Goal: Transaction & Acquisition: Obtain resource

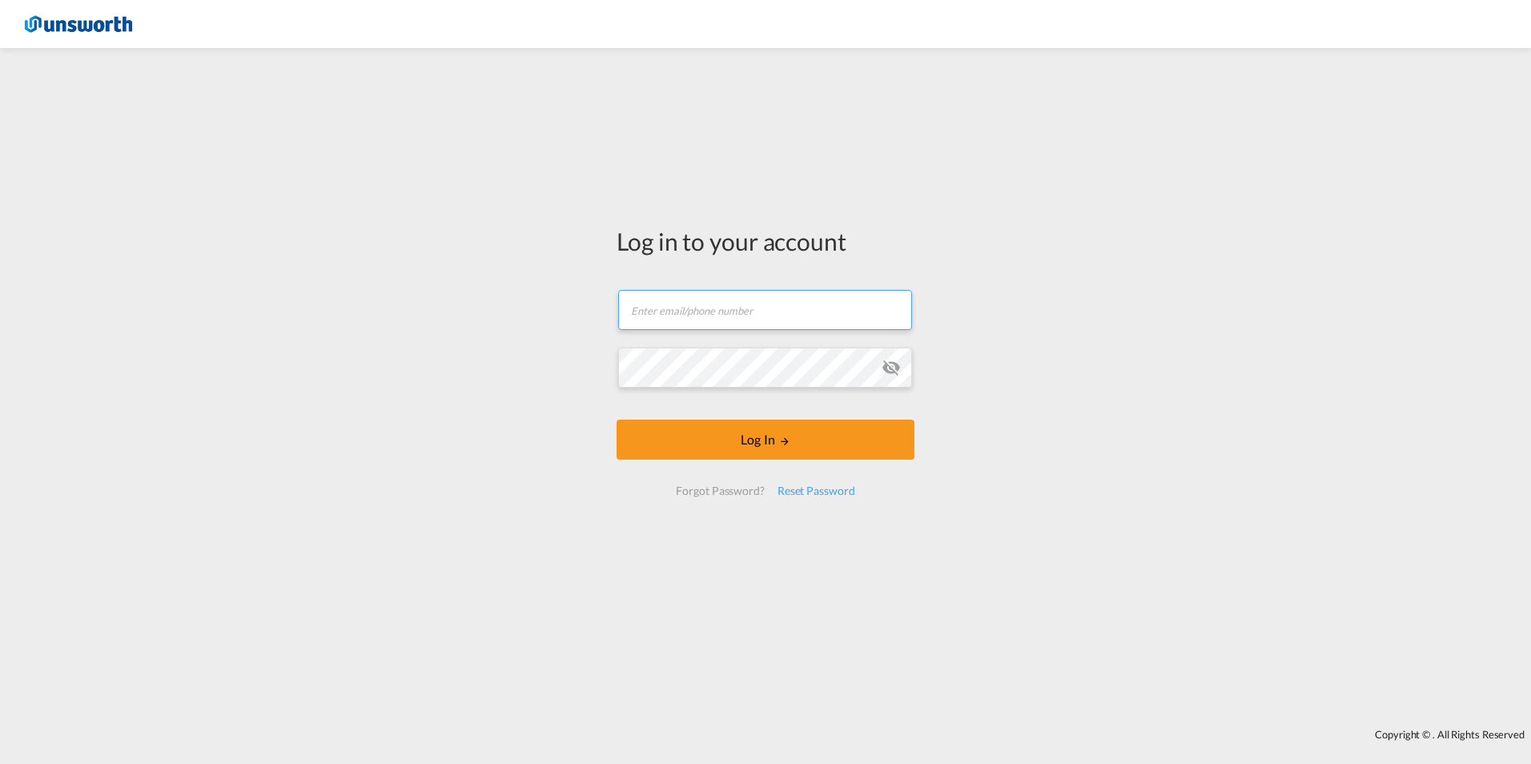
type input "[EMAIL_ADDRESS][PERSON_NAME][DOMAIN_NAME]"
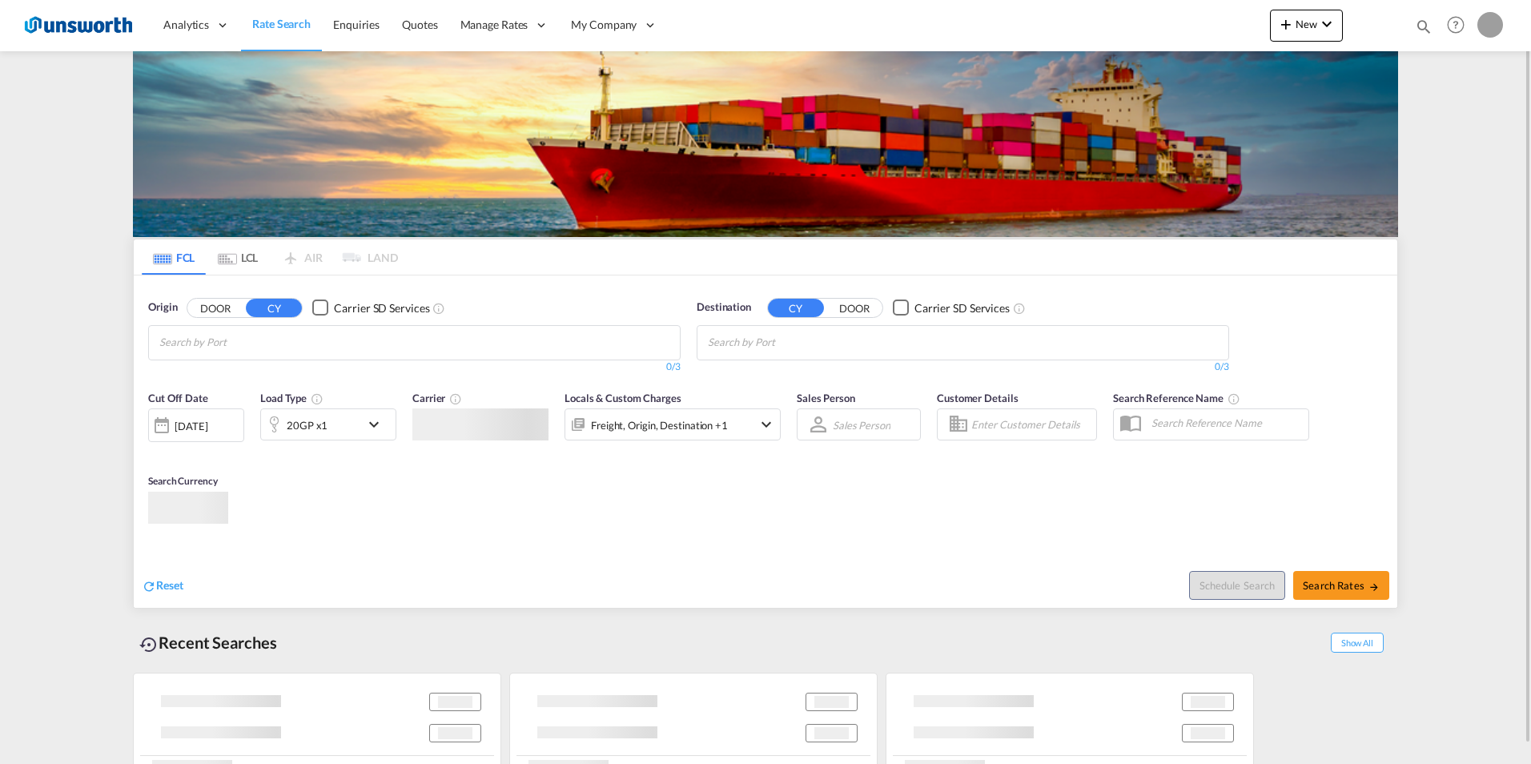
click at [807, 438] on md-content "Analytics Reports Dashboard Rate Search Enquiries Quotes" at bounding box center [765, 382] width 1531 height 764
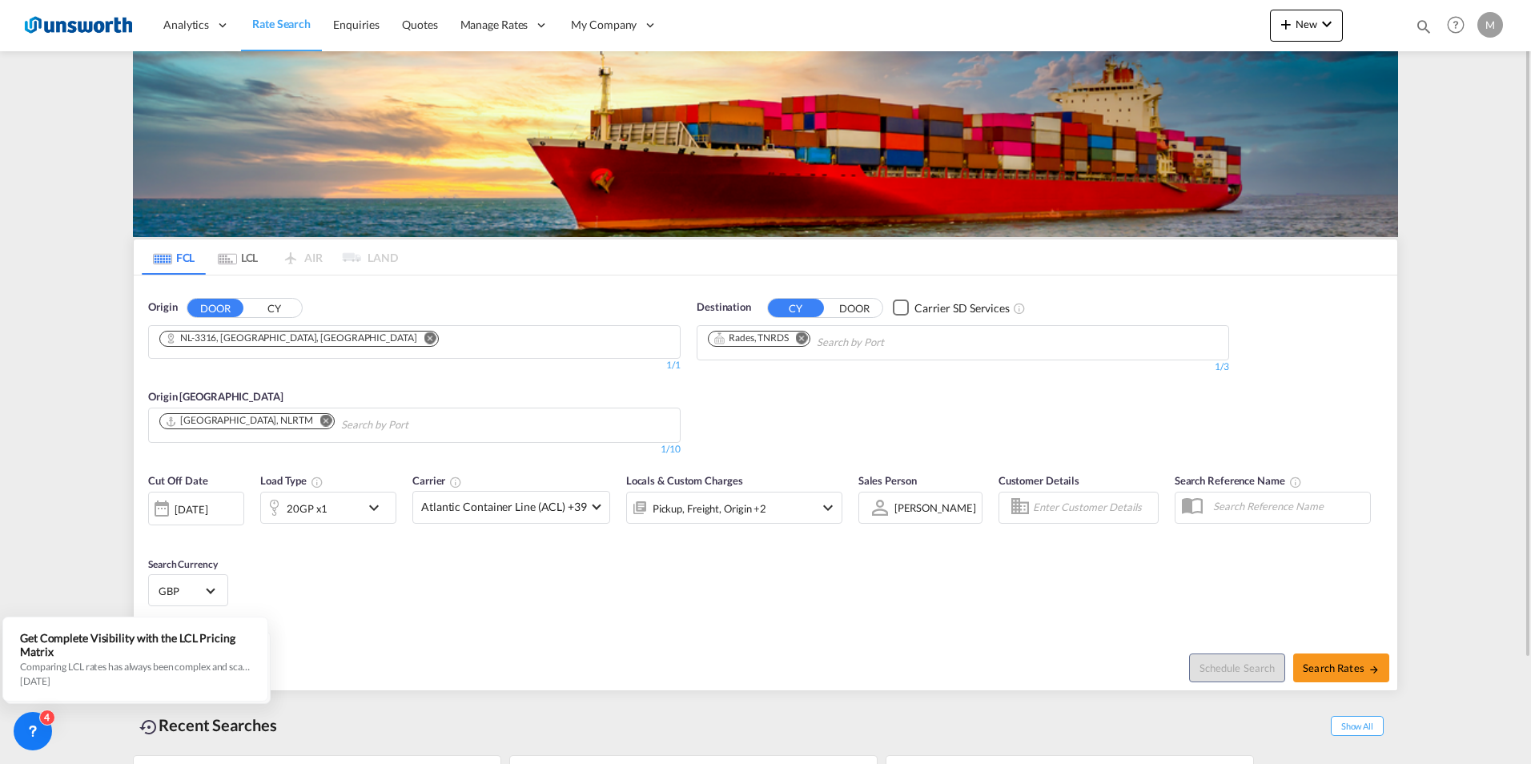
click at [424, 339] on md-icon "Remove" at bounding box center [430, 337] width 12 height 12
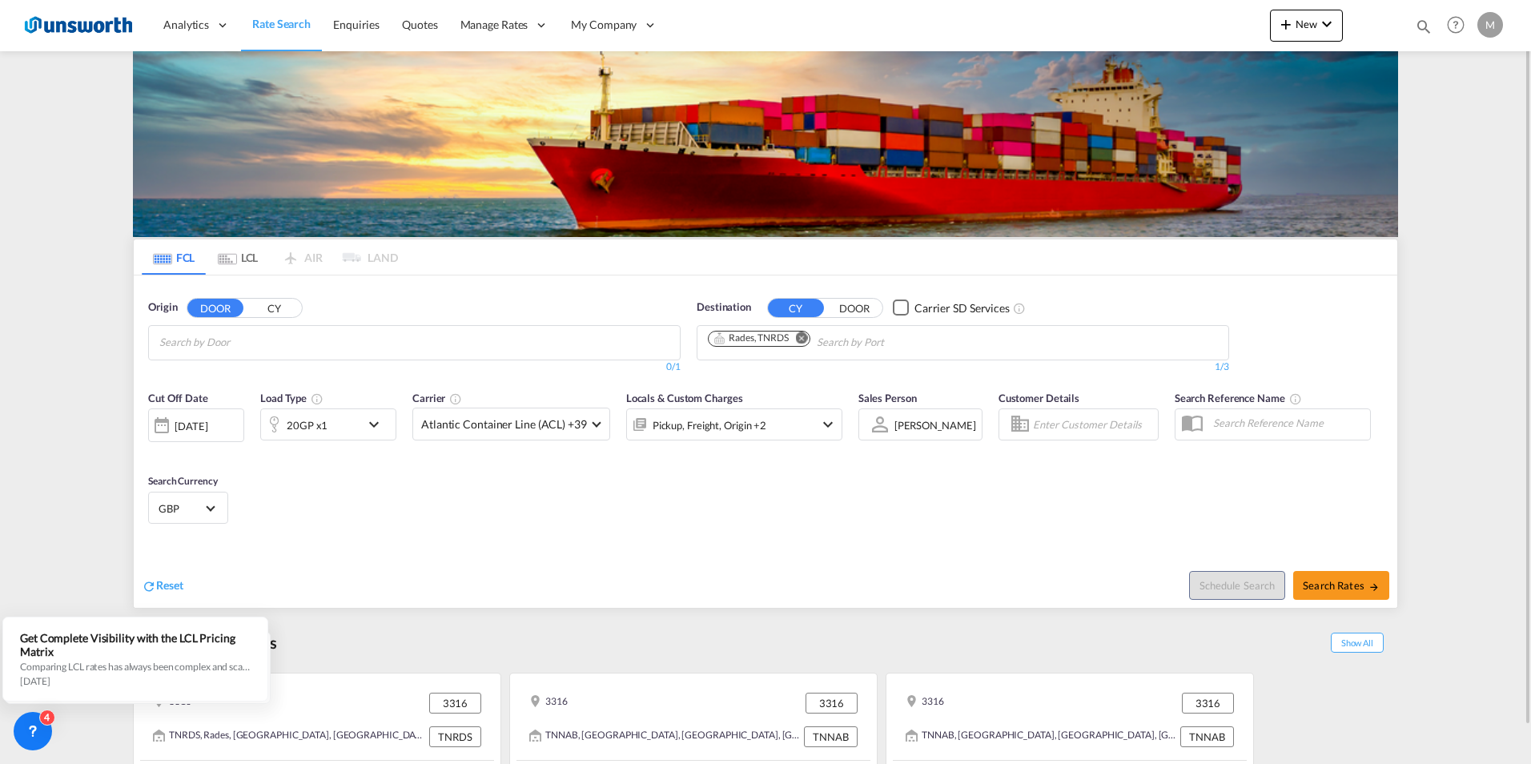
click at [333, 339] on md-chips at bounding box center [414, 343] width 531 height 34
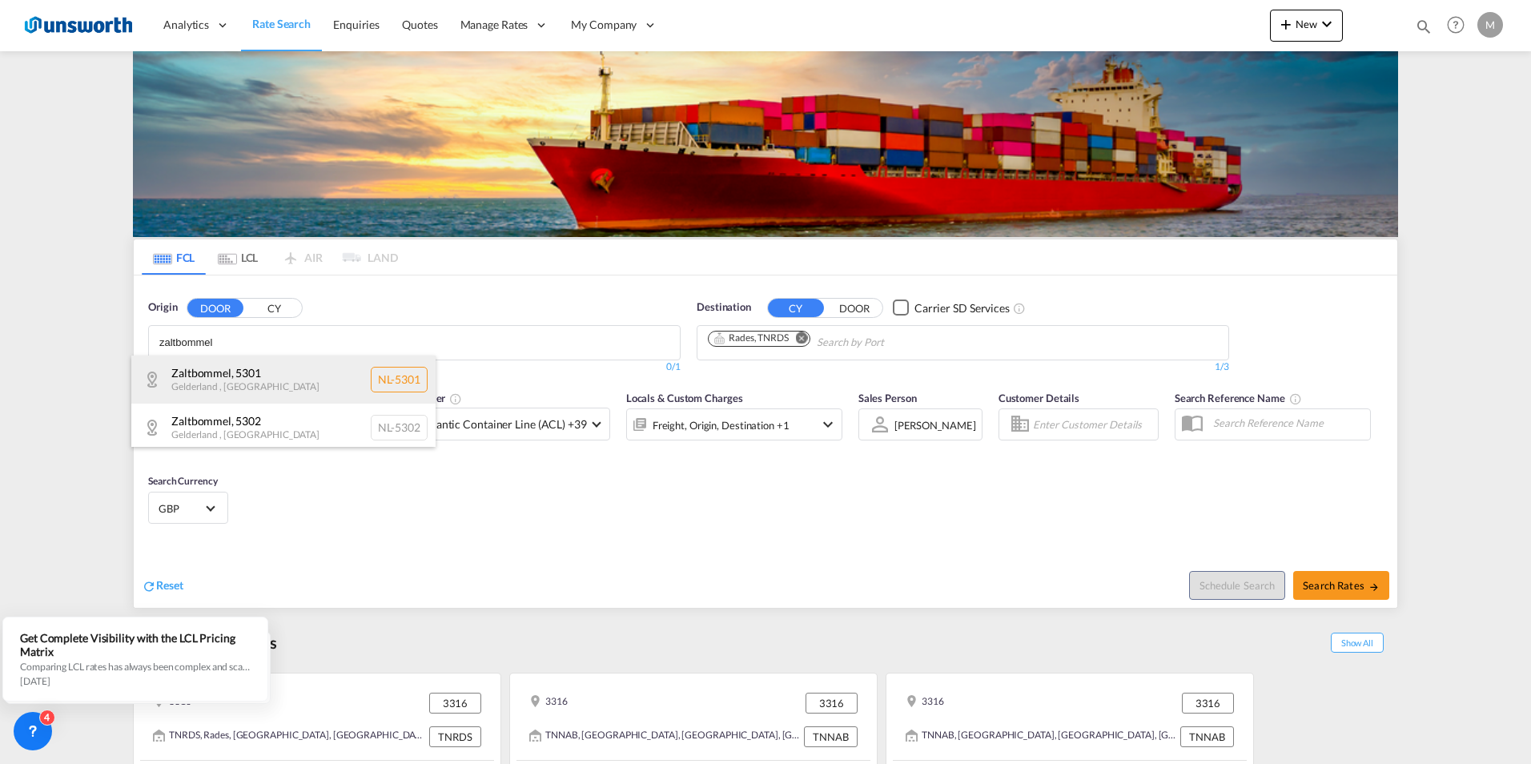
type input "zaltbommel"
click at [187, 375] on div "Zaltbommel , [STREET_ADDRESS]" at bounding box center [283, 379] width 304 height 48
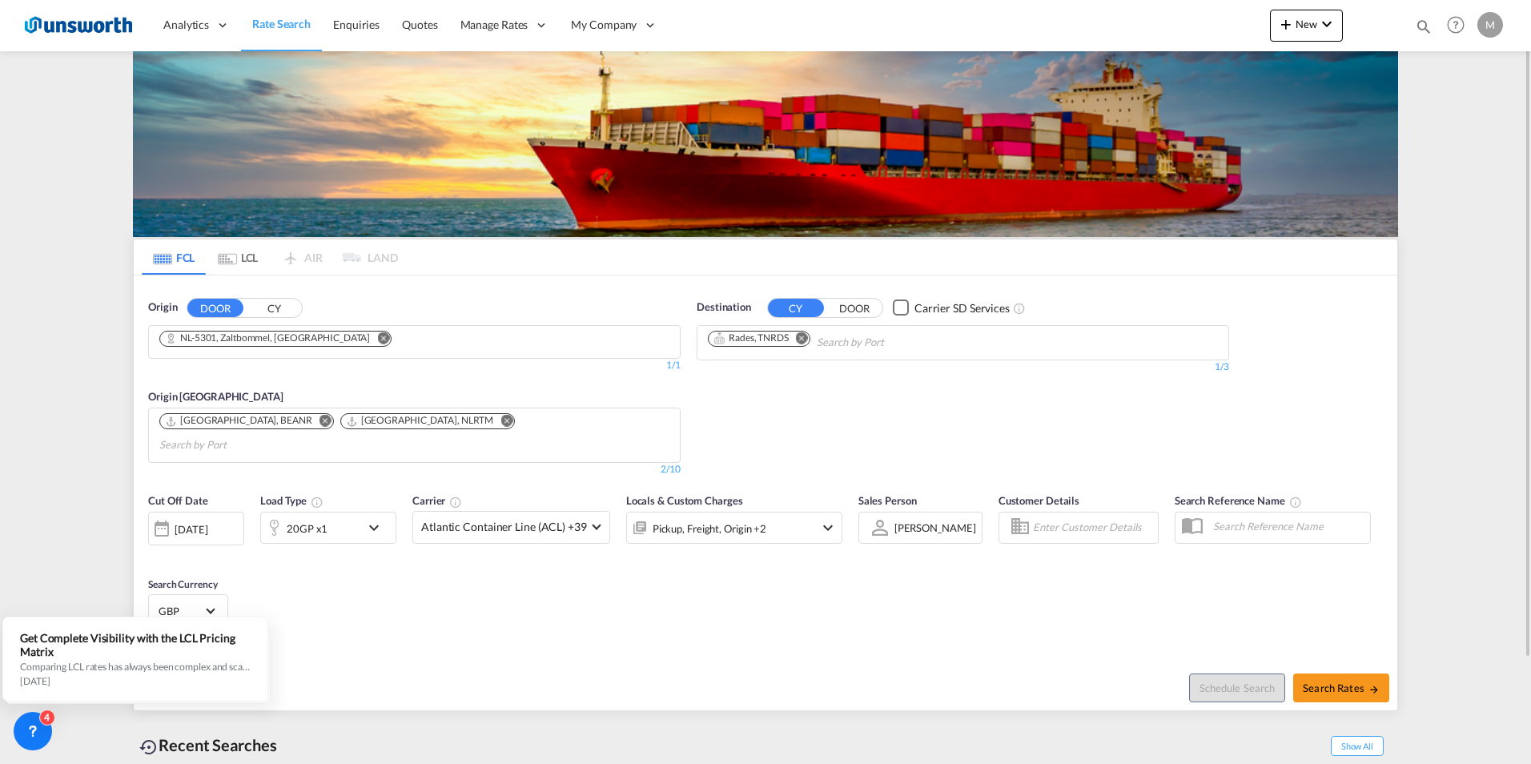
click at [808, 333] on md-icon "Remove" at bounding box center [802, 337] width 12 height 12
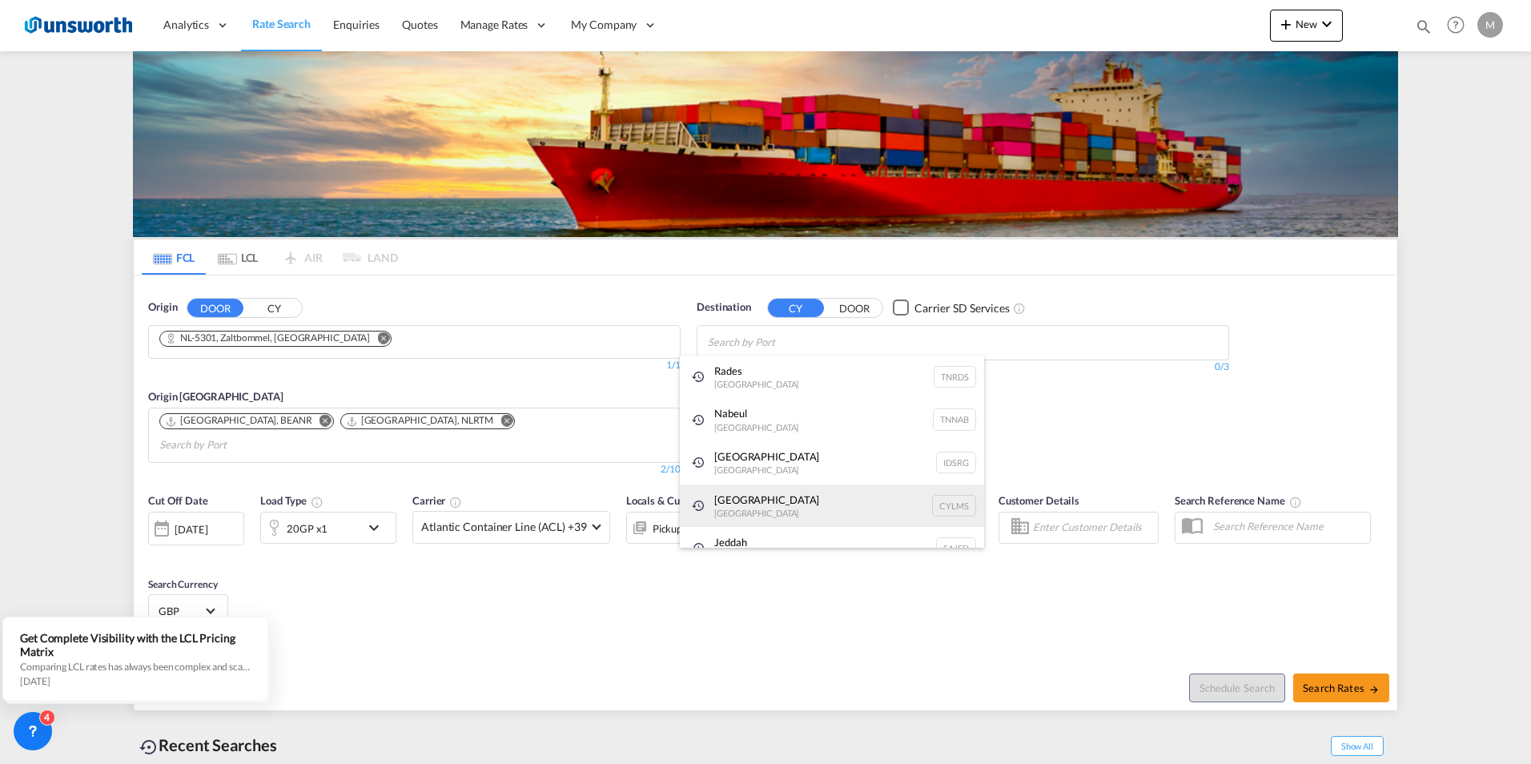
click at [717, 496] on div "[GEOGRAPHIC_DATA] [GEOGRAPHIC_DATA] CYLMS" at bounding box center [832, 505] width 304 height 43
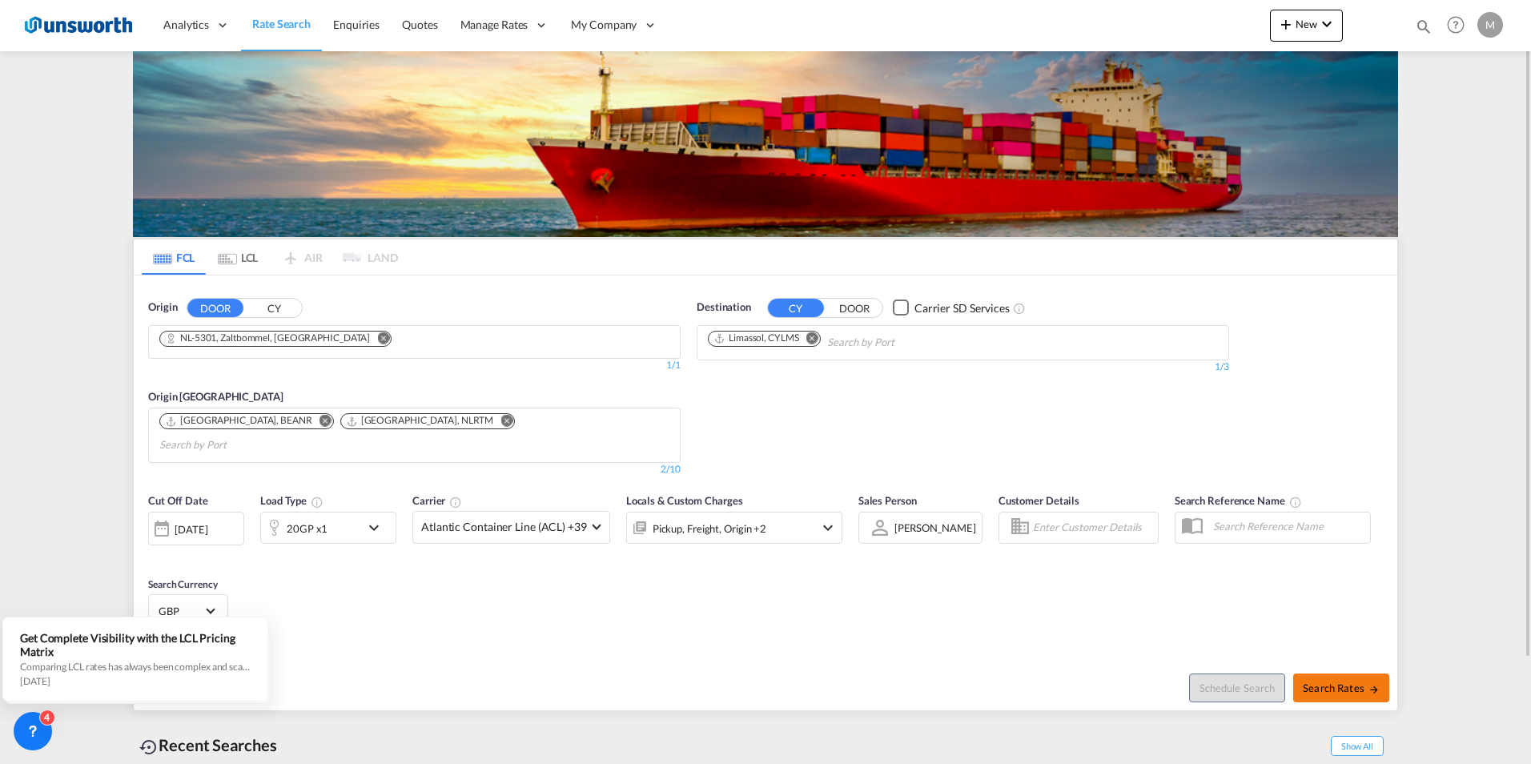
click at [1335, 673] on button "Search Rates" at bounding box center [1341, 687] width 96 height 29
type input "5301 to CYLMS / [DATE]"
